Goal: Understand process/instructions

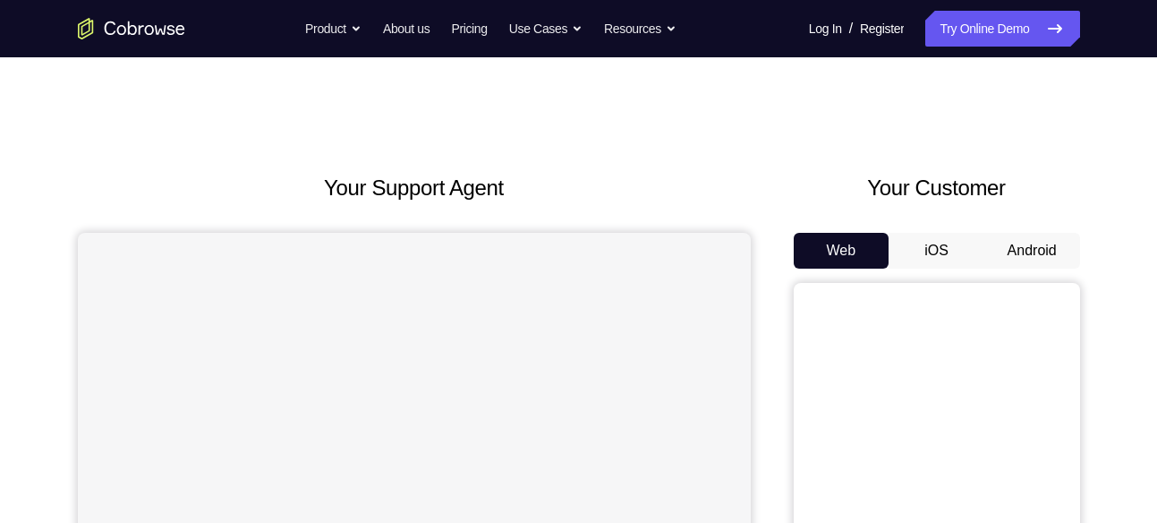
click at [1032, 250] on button "Android" at bounding box center [1032, 251] width 96 height 36
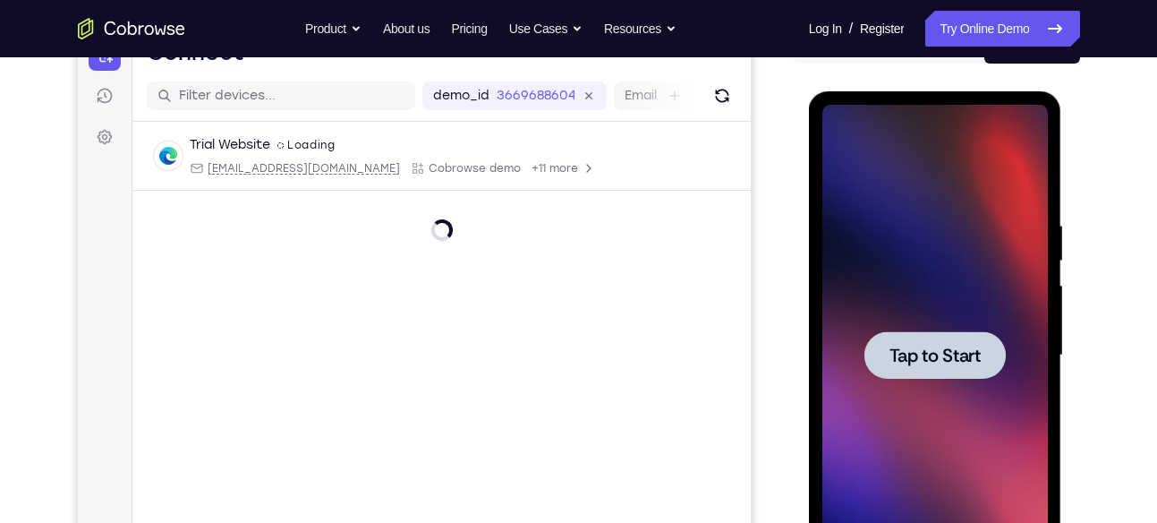
click at [939, 346] on span "Tap to Start" at bounding box center [935, 355] width 91 height 18
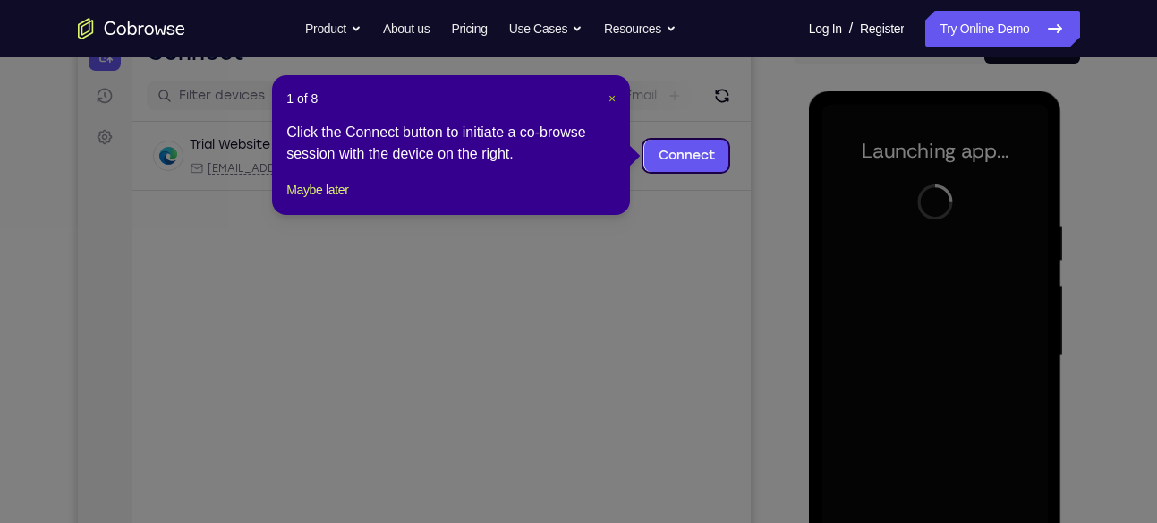
click at [615, 102] on span "×" at bounding box center [612, 98] width 7 height 14
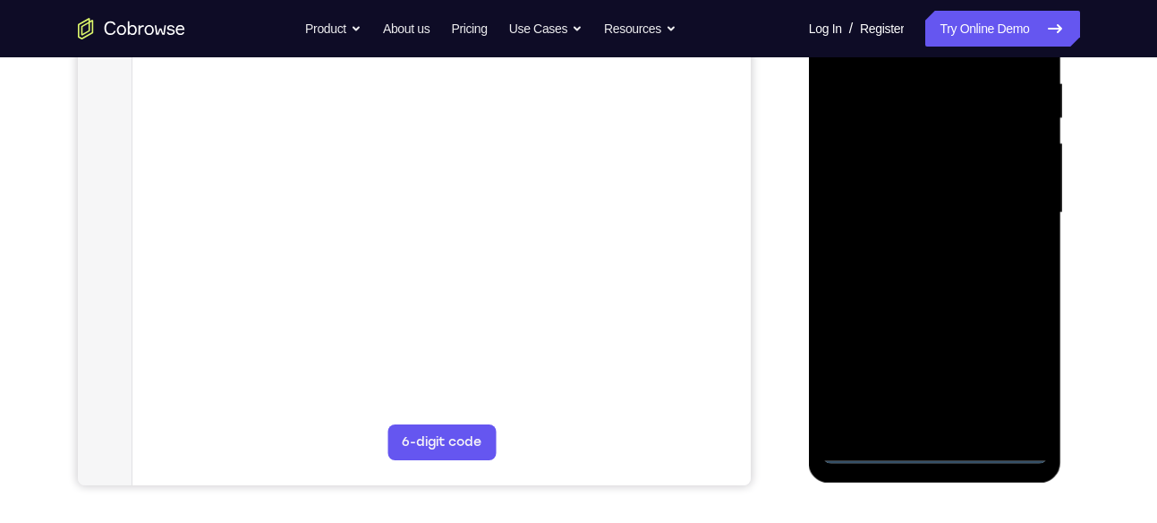
scroll to position [348, 0]
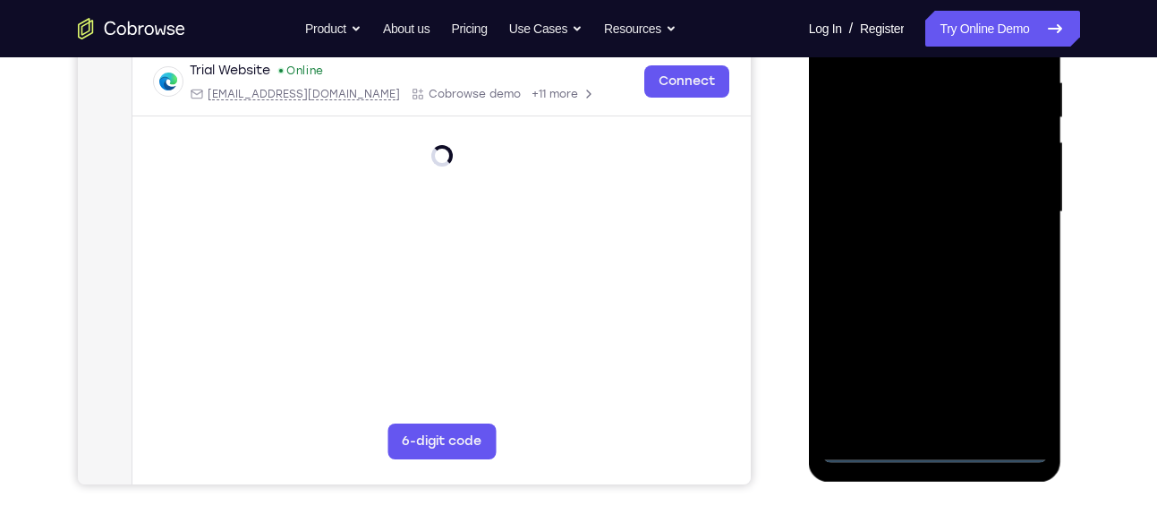
click at [939, 442] on div at bounding box center [935, 212] width 226 height 501
click at [939, 450] on div at bounding box center [935, 212] width 226 height 501
click at [1024, 388] on div at bounding box center [935, 212] width 226 height 501
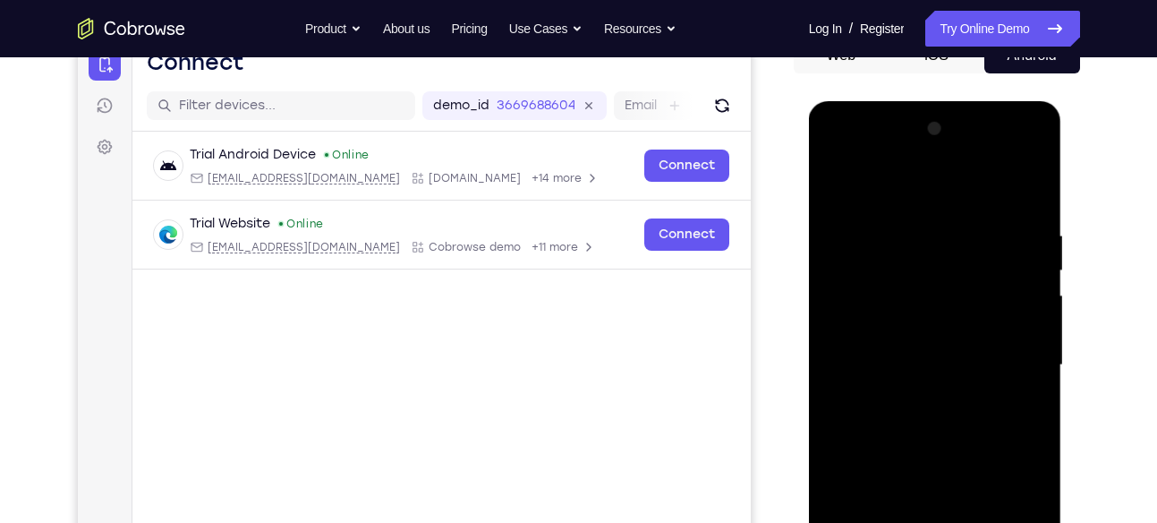
scroll to position [194, 0]
click at [900, 193] on div at bounding box center [935, 365] width 226 height 501
click at [860, 312] on div at bounding box center [935, 365] width 226 height 501
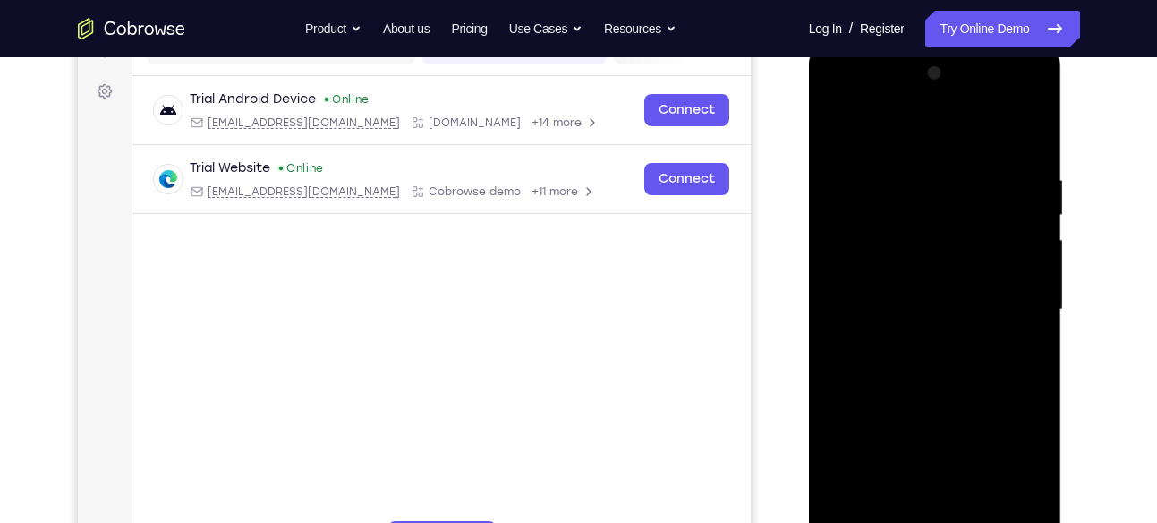
click at [896, 298] on div at bounding box center [935, 309] width 226 height 501
click at [870, 281] on div at bounding box center [935, 309] width 226 height 501
click at [870, 320] on div at bounding box center [935, 309] width 226 height 501
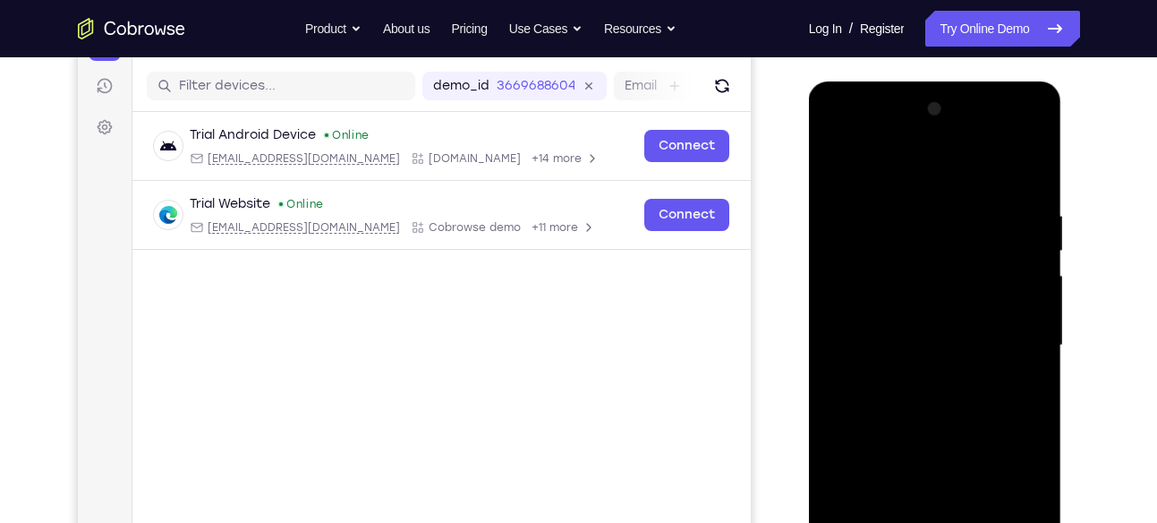
click at [1011, 139] on div at bounding box center [935, 345] width 226 height 501
click at [844, 139] on div at bounding box center [935, 345] width 226 height 501
click at [1009, 341] on div at bounding box center [935, 345] width 226 height 501
click at [918, 384] on div at bounding box center [935, 345] width 226 height 501
click at [925, 425] on div at bounding box center [935, 345] width 226 height 501
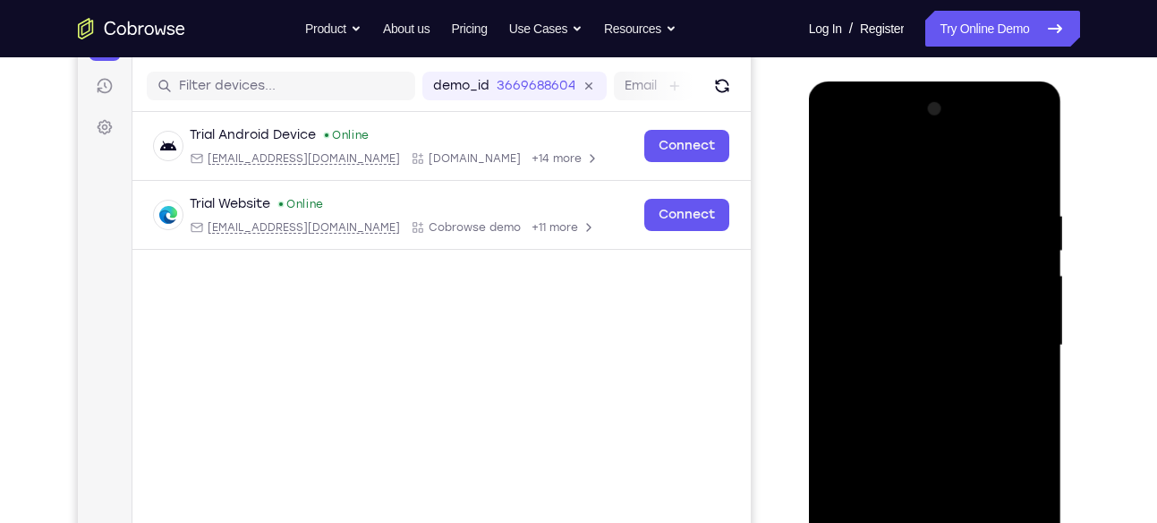
click at [902, 329] on div at bounding box center [935, 345] width 226 height 501
click at [906, 293] on div at bounding box center [935, 345] width 226 height 501
click at [872, 263] on div at bounding box center [935, 345] width 226 height 501
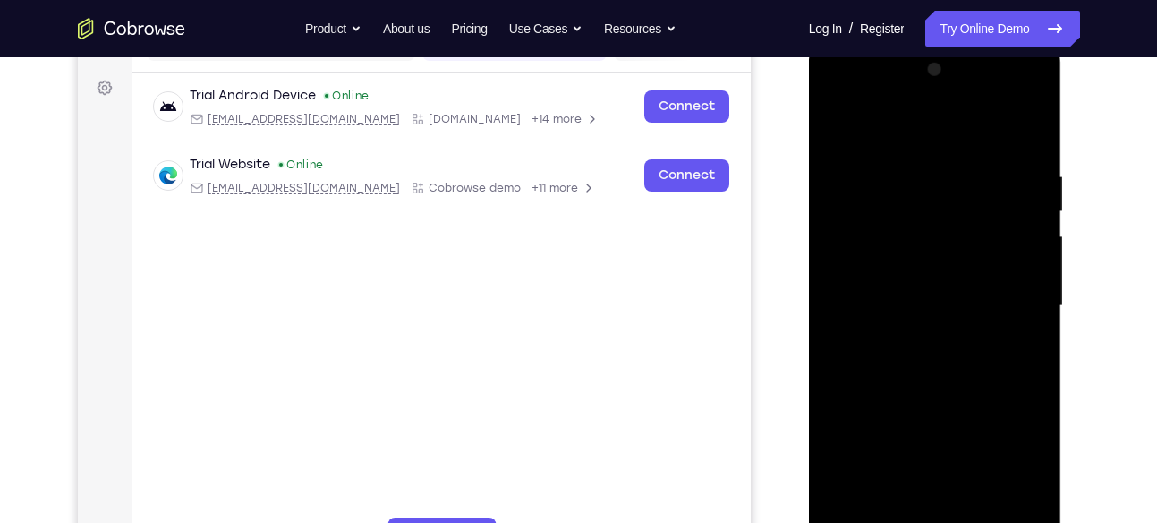
scroll to position [255, 0]
click at [1028, 143] on div at bounding box center [935, 305] width 226 height 501
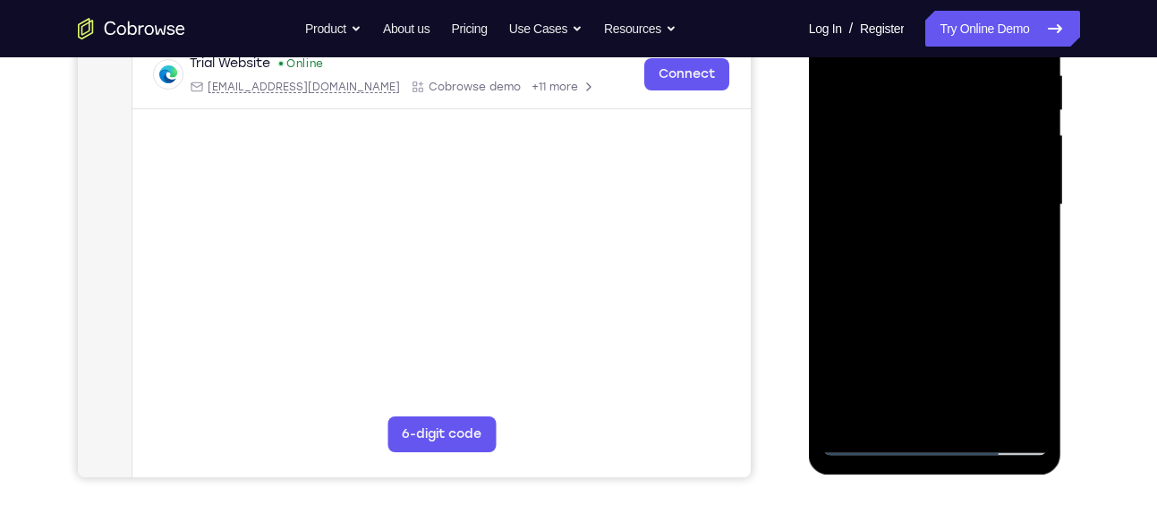
click at [1034, 413] on div at bounding box center [935, 204] width 226 height 501
click at [982, 413] on div at bounding box center [935, 204] width 226 height 501
click at [932, 302] on div at bounding box center [935, 204] width 226 height 501
click at [962, 179] on div at bounding box center [935, 204] width 226 height 501
click at [888, 412] on div at bounding box center [935, 204] width 226 height 501
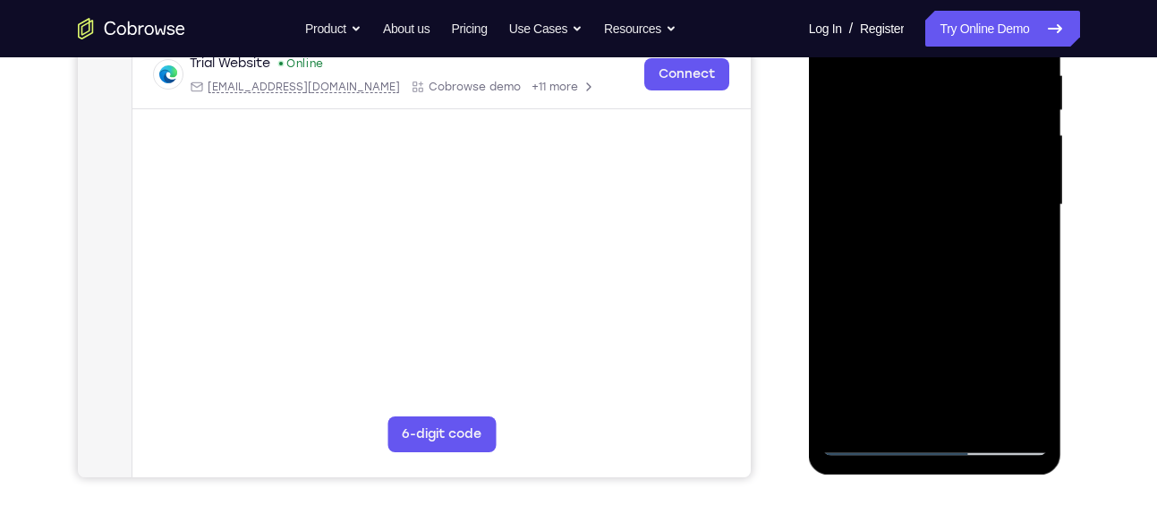
click at [986, 306] on div at bounding box center [935, 204] width 226 height 501
click at [1026, 231] on div at bounding box center [935, 204] width 226 height 501
click at [912, 243] on div at bounding box center [935, 204] width 226 height 501
click at [906, 244] on div at bounding box center [935, 204] width 226 height 501
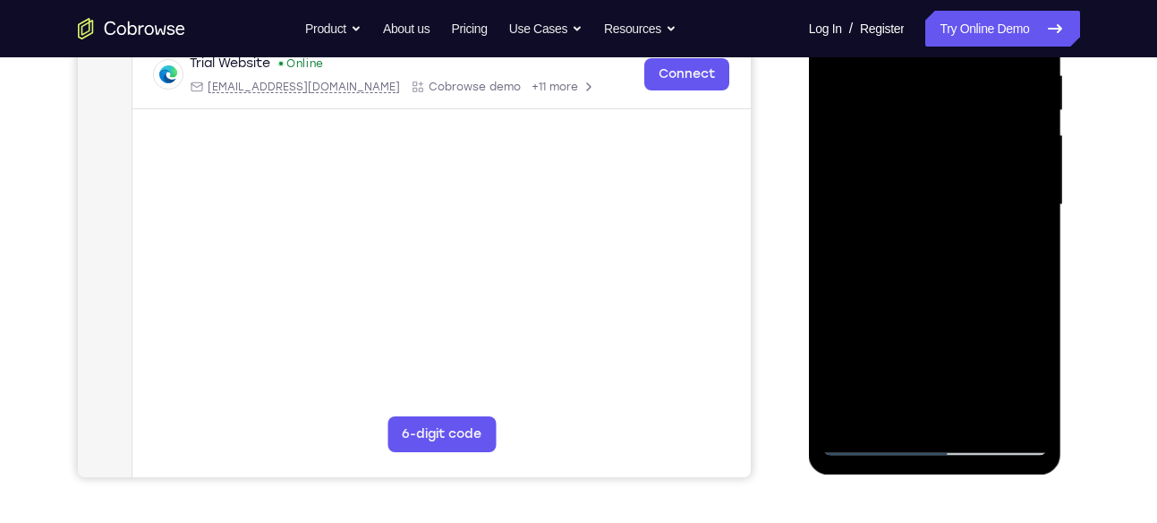
click at [1013, 246] on div at bounding box center [935, 204] width 226 height 501
click at [1018, 243] on div at bounding box center [935, 204] width 226 height 501
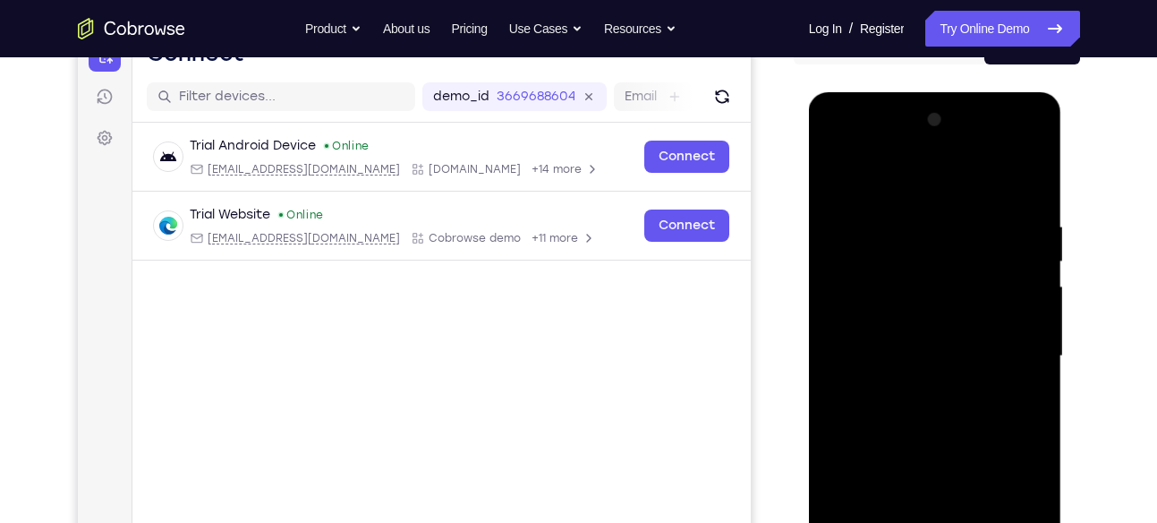
scroll to position [192, 0]
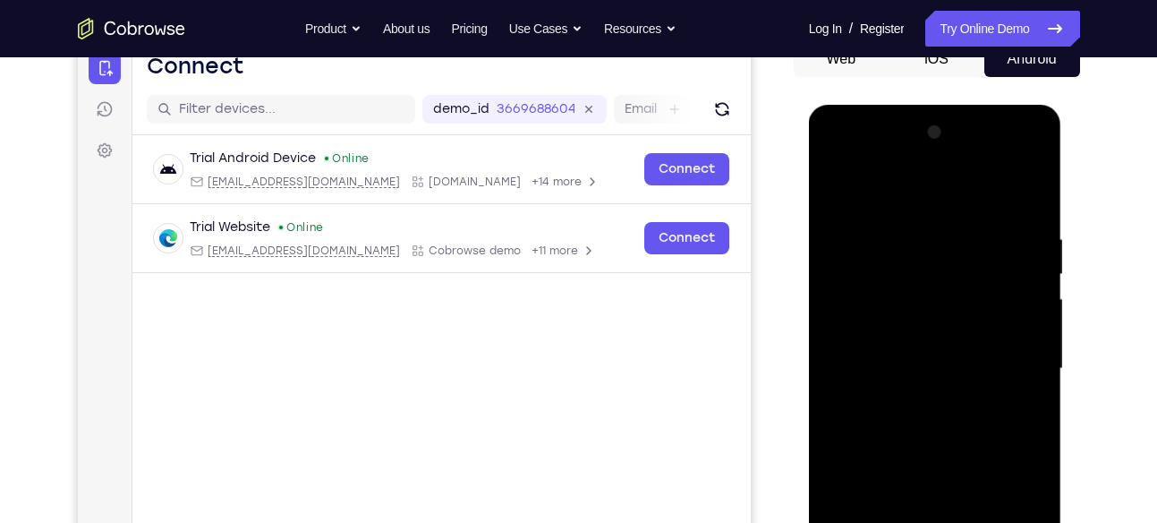
drag, startPoint x: 873, startPoint y: 269, endPoint x: 861, endPoint y: 367, distance: 98.4
click at [861, 367] on div at bounding box center [935, 368] width 226 height 501
drag, startPoint x: 868, startPoint y: 261, endPoint x: 854, endPoint y: 236, distance: 28.9
click at [854, 236] on div at bounding box center [935, 368] width 226 height 501
click at [839, 186] on div at bounding box center [935, 368] width 226 height 501
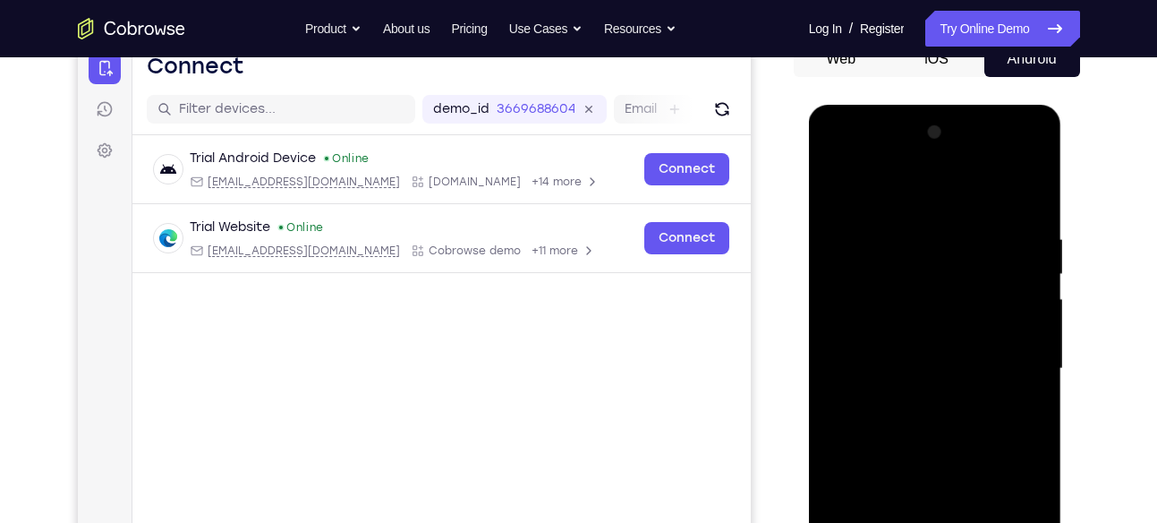
click at [835, 182] on div at bounding box center [935, 368] width 226 height 501
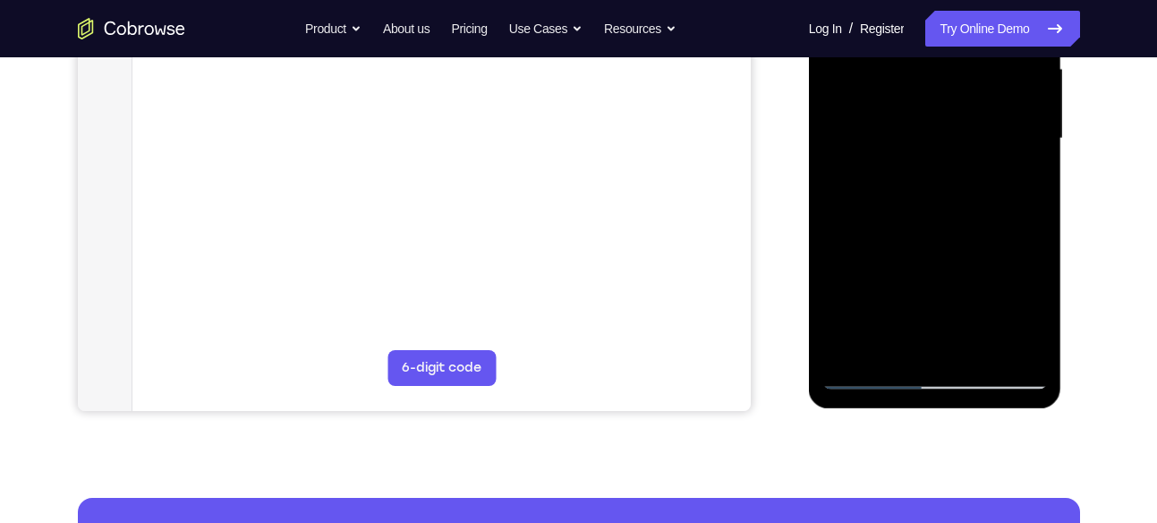
scroll to position [439, 0]
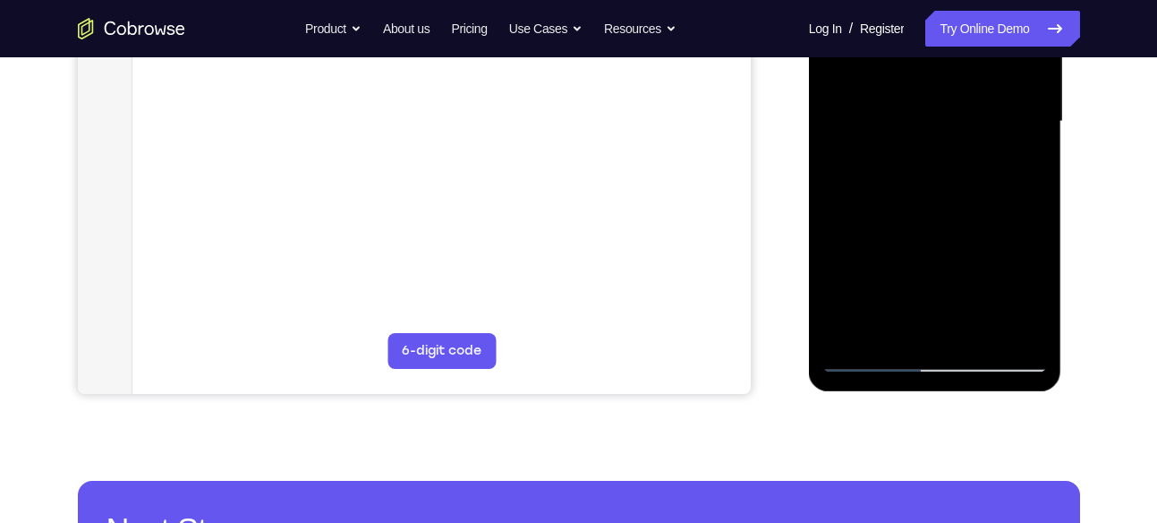
click at [1019, 328] on div at bounding box center [935, 121] width 226 height 501
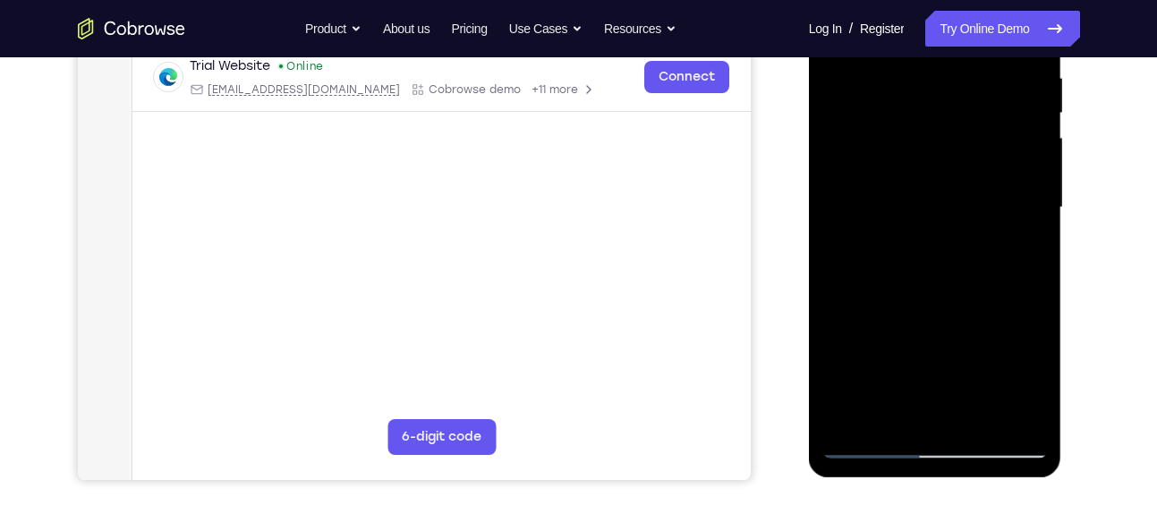
scroll to position [219, 0]
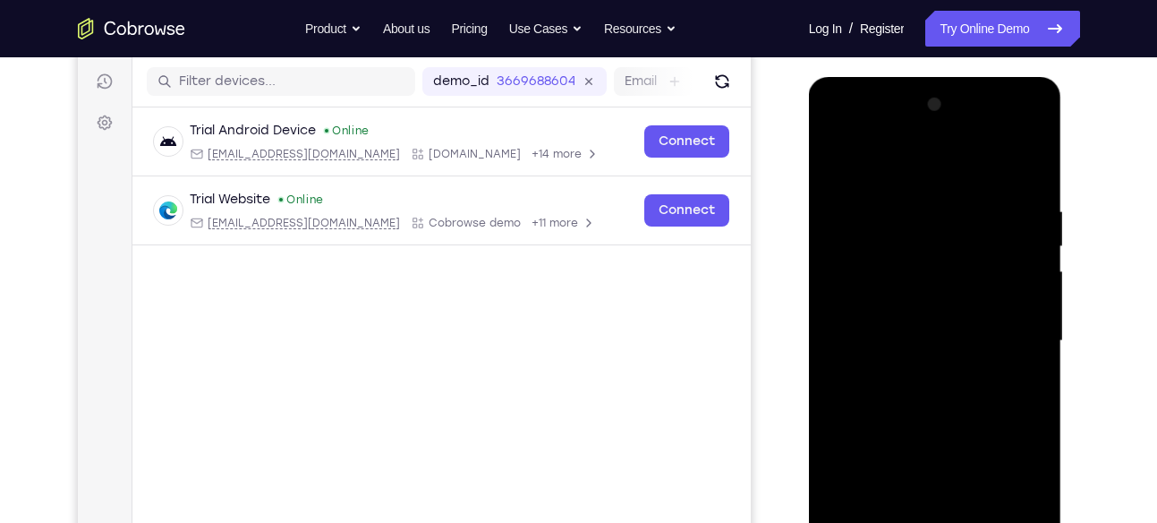
click at [836, 158] on div at bounding box center [935, 340] width 226 height 501
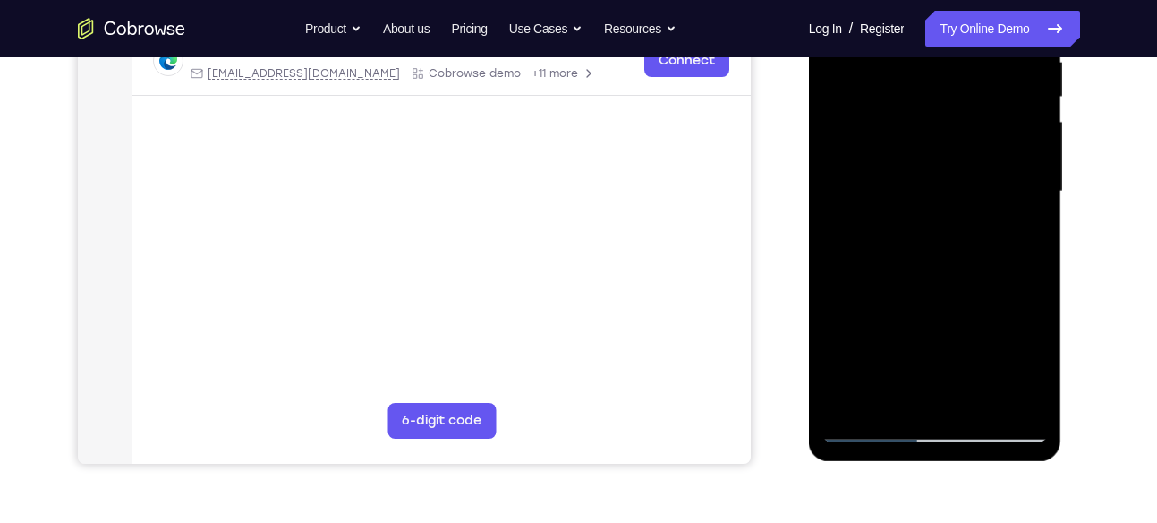
scroll to position [368, 0]
drag, startPoint x: 943, startPoint y: 261, endPoint x: 887, endPoint y: -26, distance: 292.8
click at [887, 0] on div at bounding box center [935, 192] width 226 height 501
drag, startPoint x: 885, startPoint y: 346, endPoint x: 854, endPoint y: 2, distance: 346.0
click at [854, 2] on div at bounding box center [935, 192] width 226 height 501
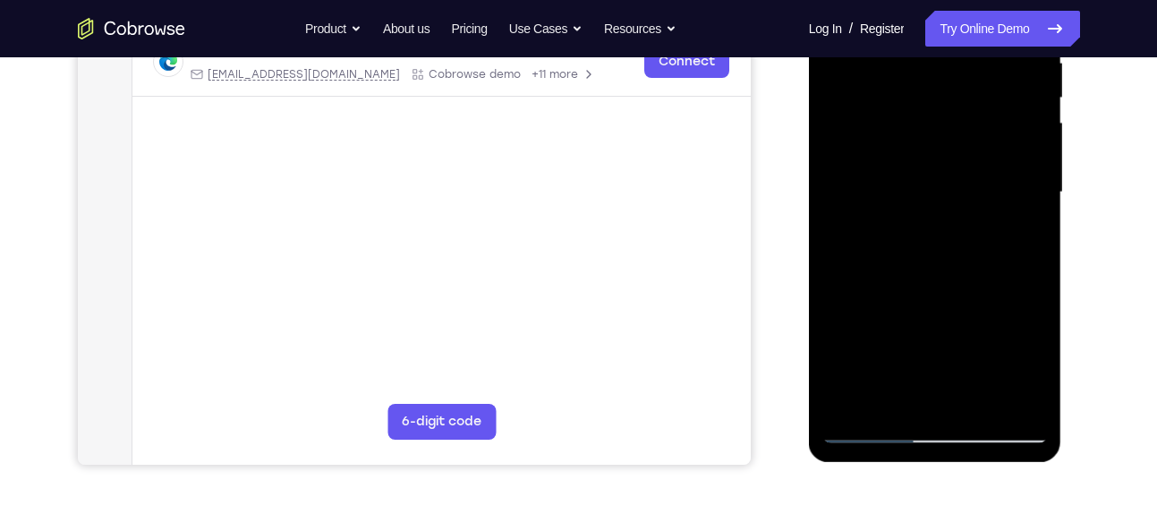
drag, startPoint x: 889, startPoint y: 320, endPoint x: 867, endPoint y: 34, distance: 286.3
click at [867, 34] on div at bounding box center [935, 192] width 226 height 501
click at [844, 379] on div at bounding box center [935, 192] width 226 height 501
click at [914, 222] on div at bounding box center [935, 192] width 226 height 501
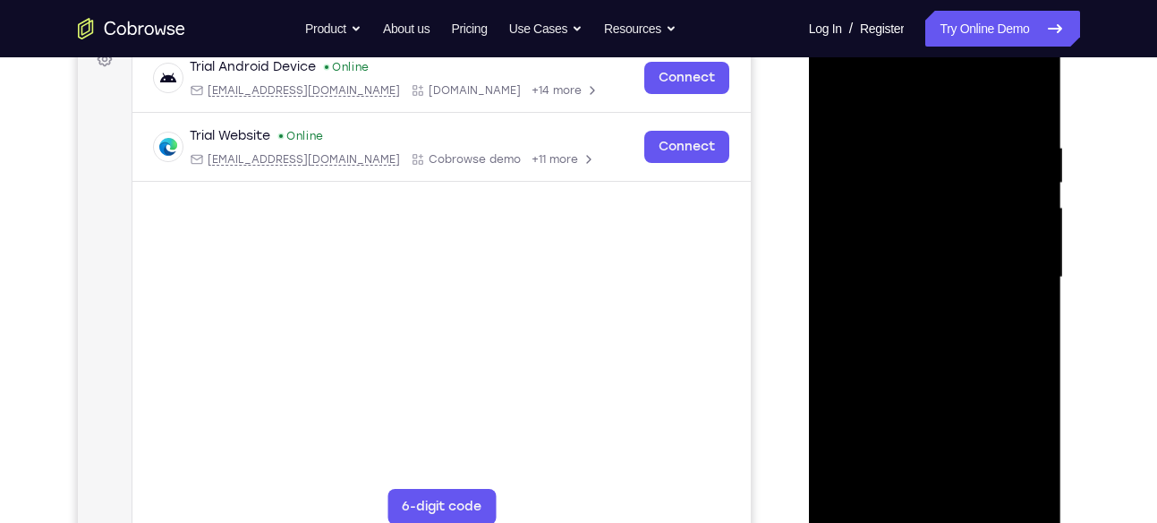
scroll to position [277, 0]
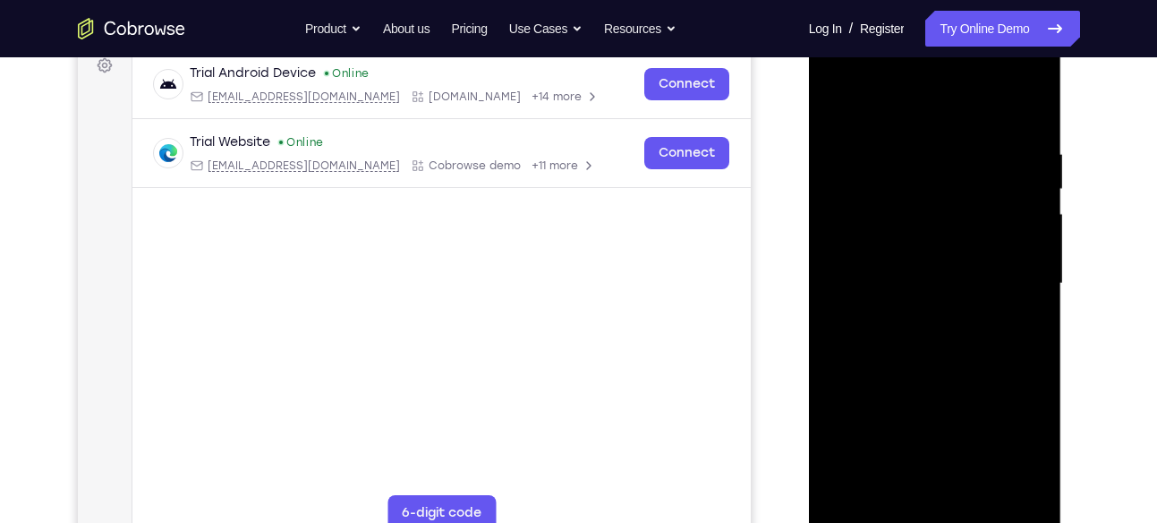
click at [942, 318] on div at bounding box center [935, 283] width 226 height 501
click at [1006, 79] on div at bounding box center [935, 283] width 226 height 501
click at [896, 105] on div at bounding box center [935, 283] width 226 height 501
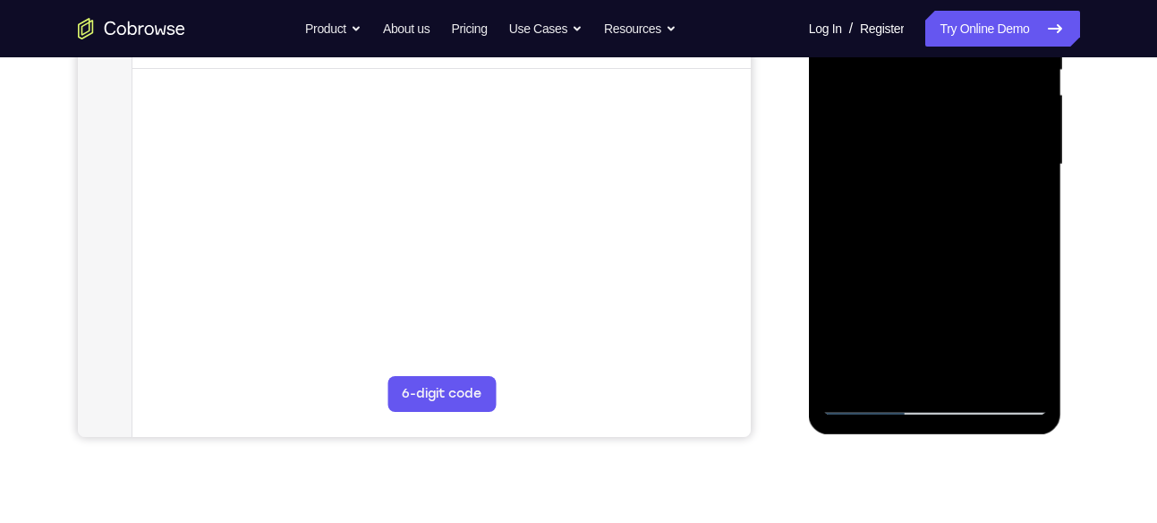
scroll to position [396, 0]
drag, startPoint x: 927, startPoint y: 259, endPoint x: 925, endPoint y: 158, distance: 101.1
click at [925, 158] on div at bounding box center [935, 163] width 226 height 501
click at [916, 366] on div at bounding box center [935, 163] width 226 height 501
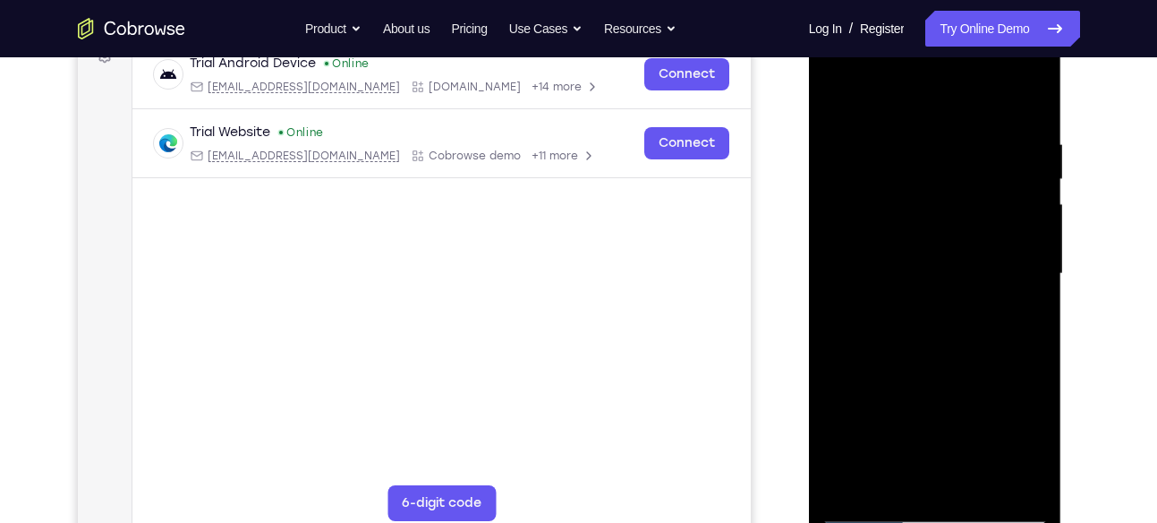
scroll to position [284, 0]
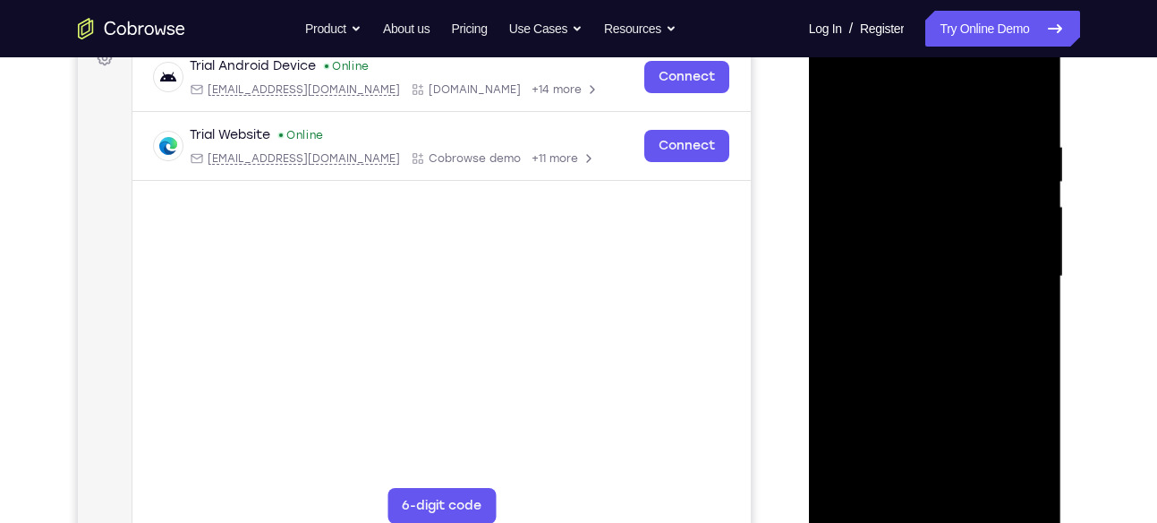
click at [1003, 123] on div at bounding box center [935, 276] width 226 height 501
click at [841, 92] on div at bounding box center [935, 276] width 226 height 501
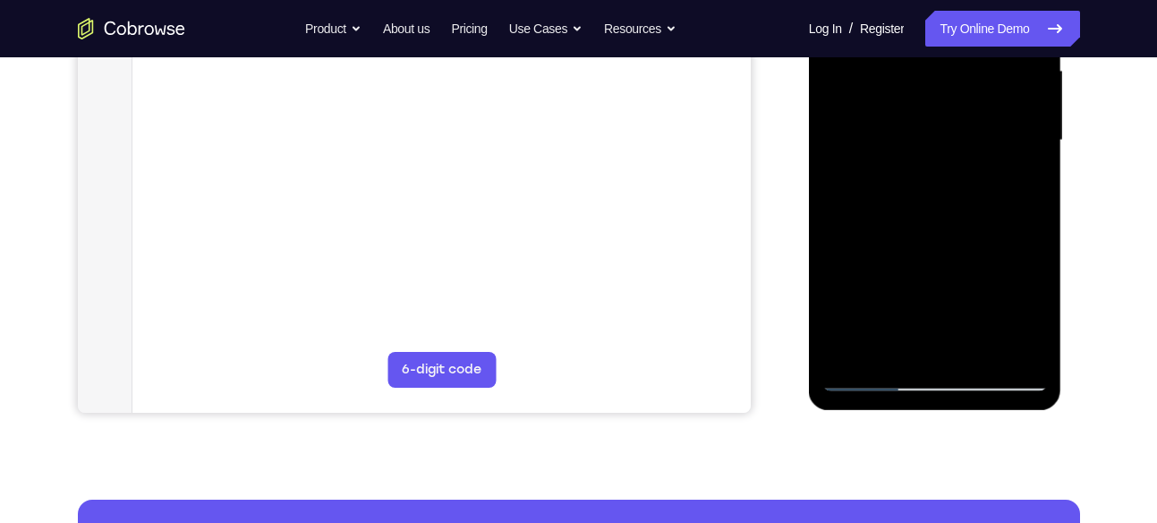
scroll to position [437, 0]
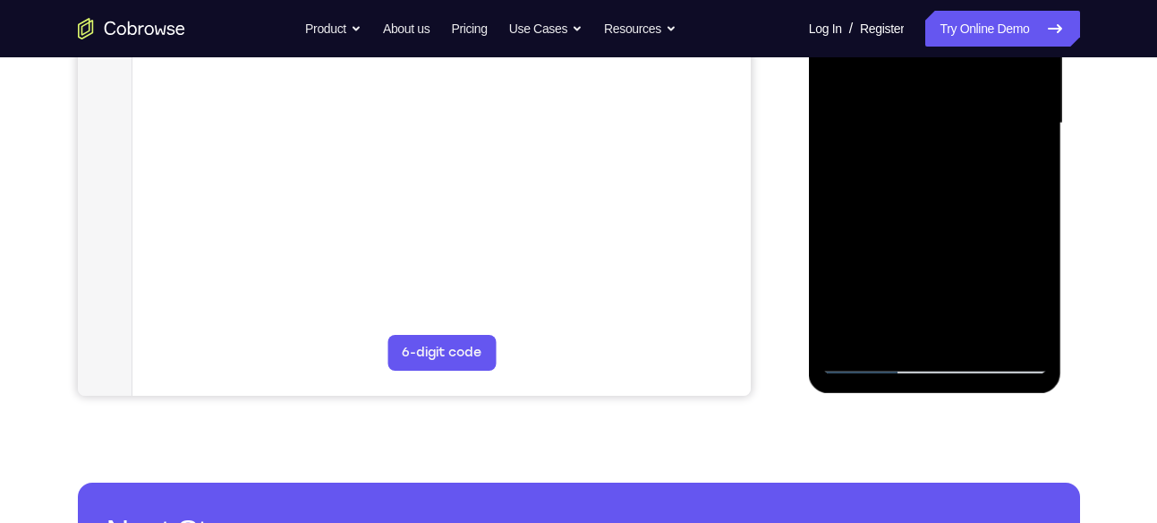
drag, startPoint x: 989, startPoint y: 237, endPoint x: 978, endPoint y: 82, distance: 155.2
click at [978, 82] on div at bounding box center [935, 123] width 226 height 501
drag, startPoint x: 949, startPoint y: 244, endPoint x: 942, endPoint y: 290, distance: 46.2
click at [942, 290] on div at bounding box center [935, 123] width 226 height 501
click at [841, 124] on div at bounding box center [935, 123] width 226 height 501
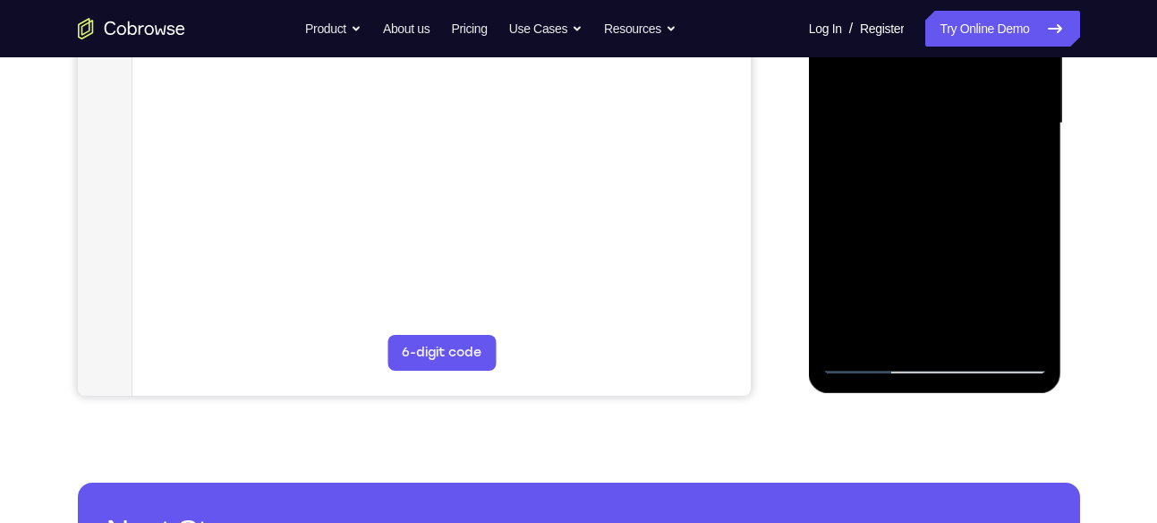
scroll to position [404, 0]
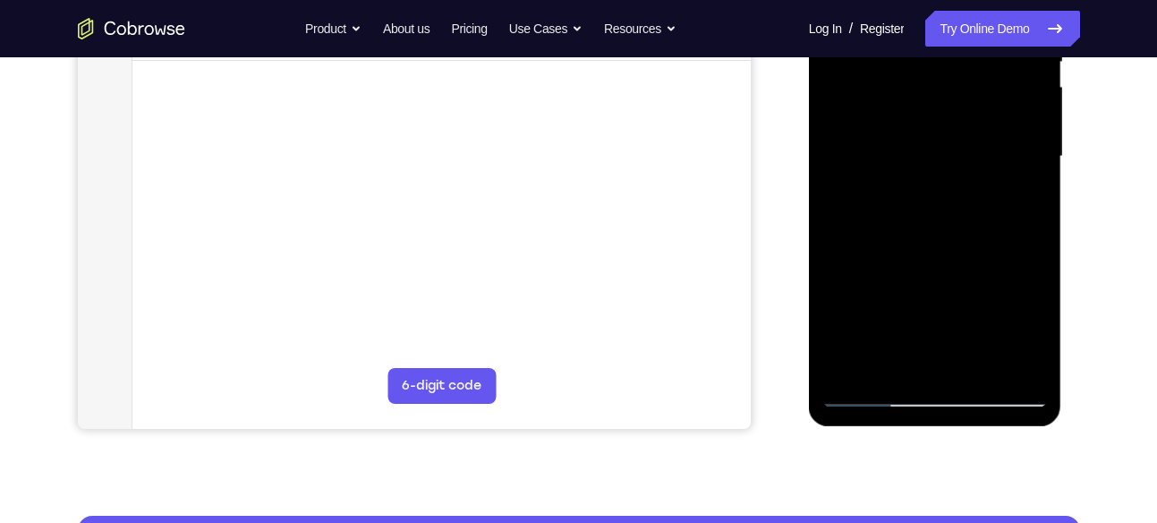
drag, startPoint x: 916, startPoint y: 113, endPoint x: 906, endPoint y: 184, distance: 72.4
click at [906, 184] on div at bounding box center [935, 156] width 226 height 501
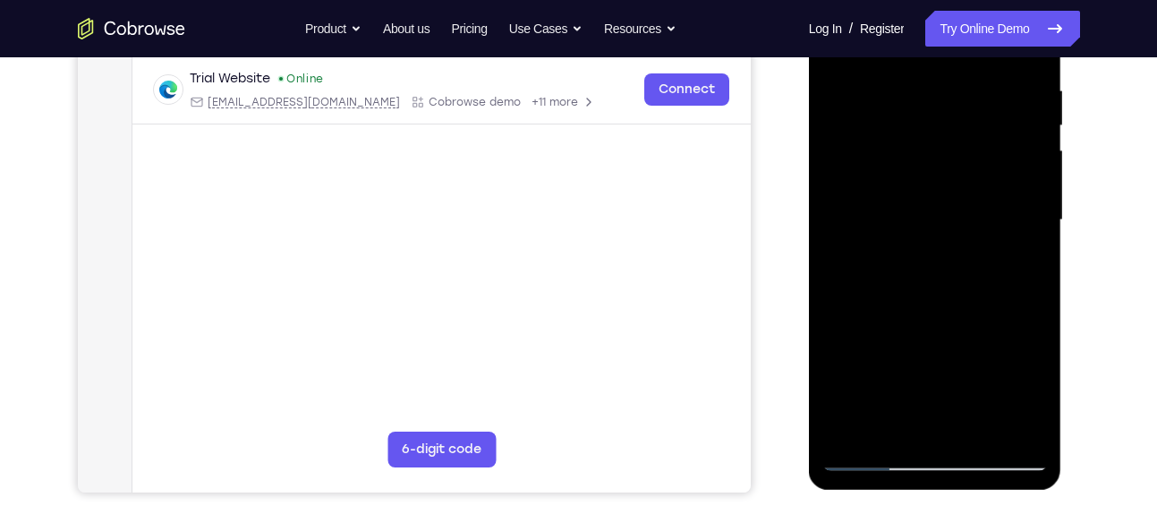
scroll to position [286, 0]
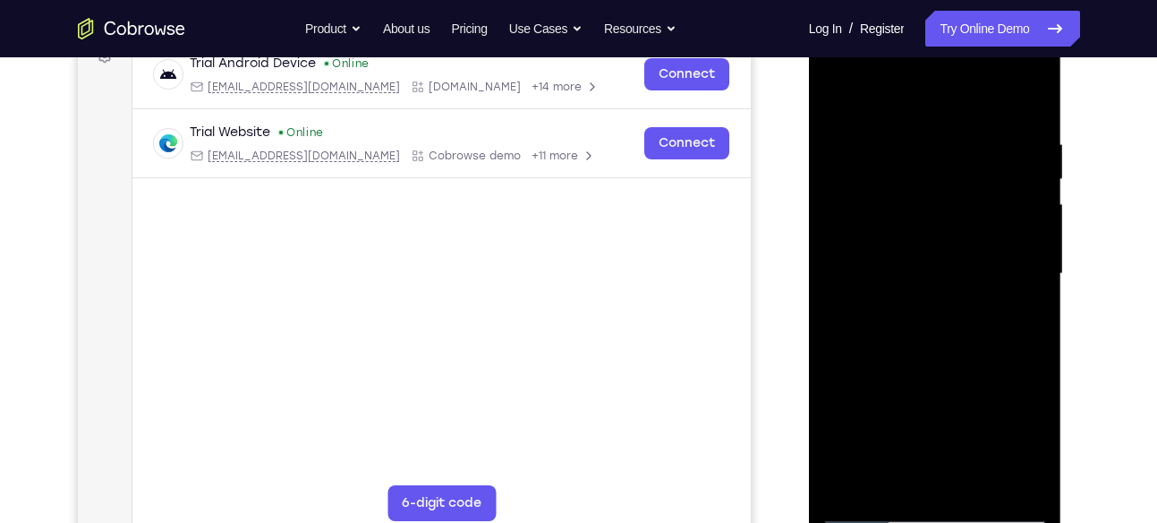
click at [837, 89] on div at bounding box center [935, 273] width 226 height 501
drag, startPoint x: 1016, startPoint y: 107, endPoint x: 1004, endPoint y: 327, distance: 219.6
click at [1004, 327] on div at bounding box center [935, 273] width 226 height 501
click at [1030, 89] on div at bounding box center [935, 273] width 226 height 501
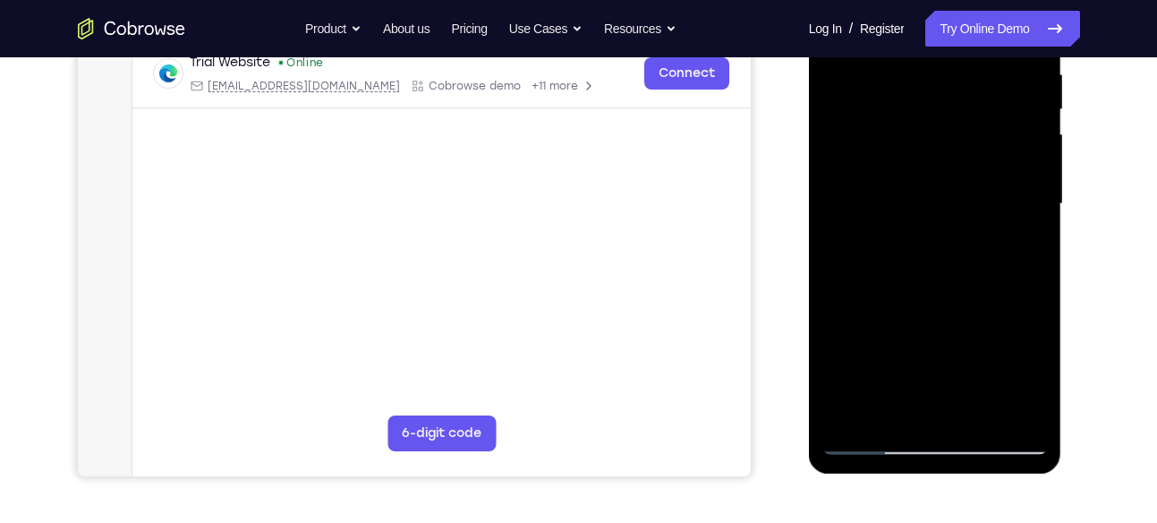
scroll to position [357, 0]
drag, startPoint x: 935, startPoint y: 348, endPoint x: 913, endPoint y: -56, distance: 405.1
click at [913, 0] on div at bounding box center [935, 205] width 253 height 533
click at [835, 413] on div at bounding box center [935, 203] width 226 height 501
click at [936, 232] on div at bounding box center [935, 203] width 226 height 501
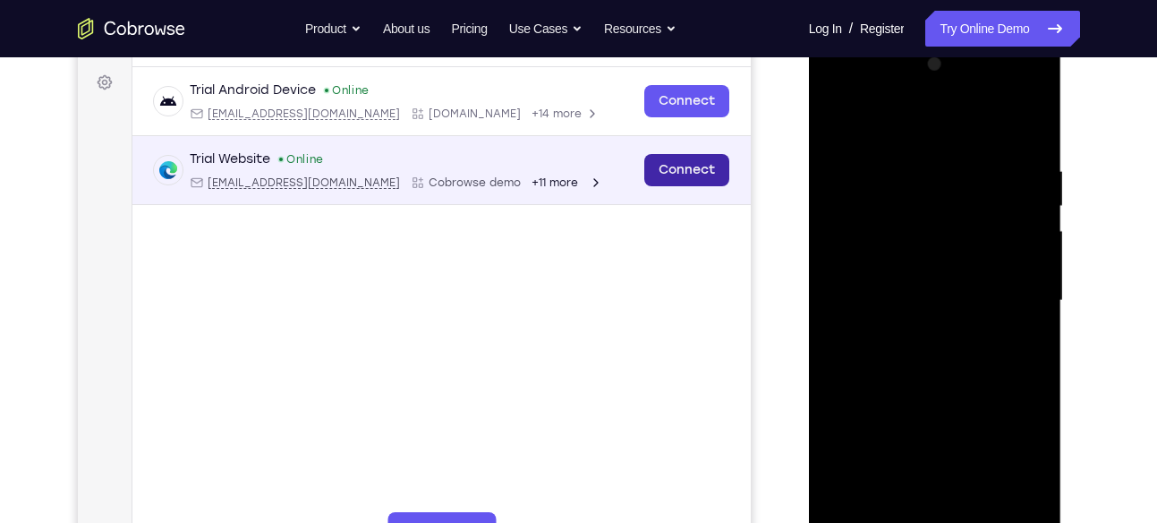
scroll to position [257, 0]
